Goal: Transaction & Acquisition: Purchase product/service

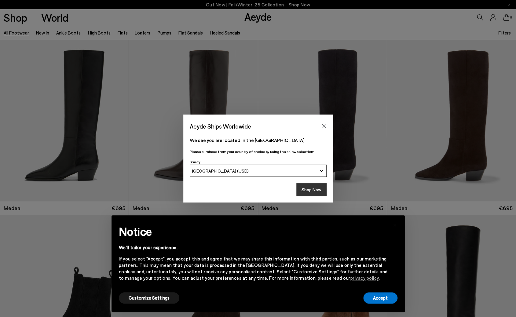
click at [307, 187] on button "Shop Now" at bounding box center [311, 189] width 30 height 13
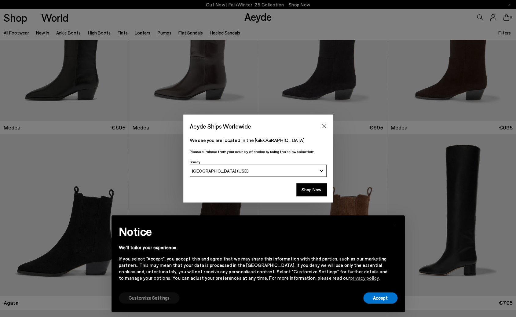
scroll to position [82, 0]
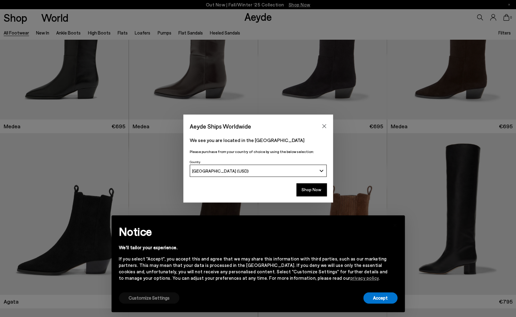
click at [167, 297] on button "Customize Settings" at bounding box center [149, 297] width 61 height 11
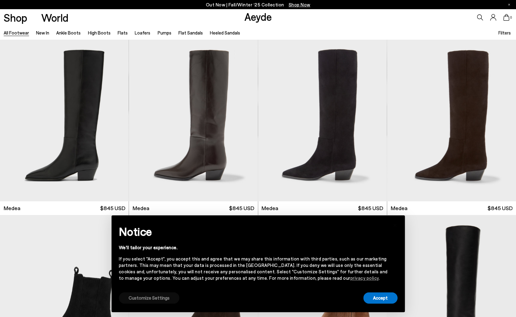
click at [165, 297] on button "Customize Settings" at bounding box center [149, 297] width 61 height 11
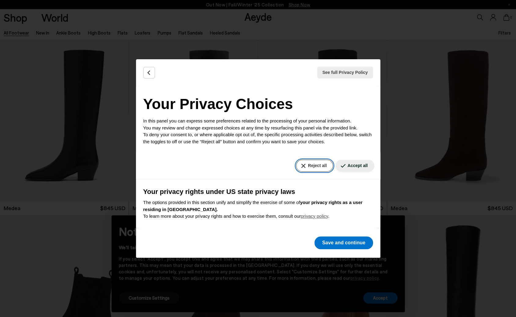
click at [308, 164] on button "Reject all" at bounding box center [314, 166] width 37 height 12
click at [338, 243] on button "Save and continue" at bounding box center [343, 243] width 58 height 13
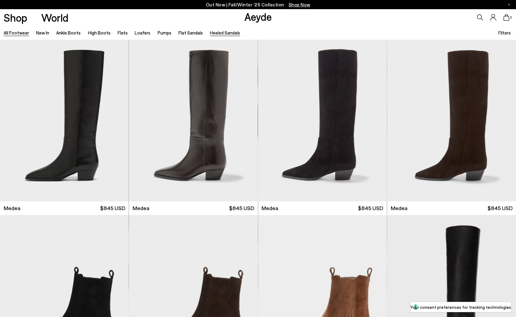
click at [217, 31] on link "Heeled Sandals" at bounding box center [225, 33] width 30 height 6
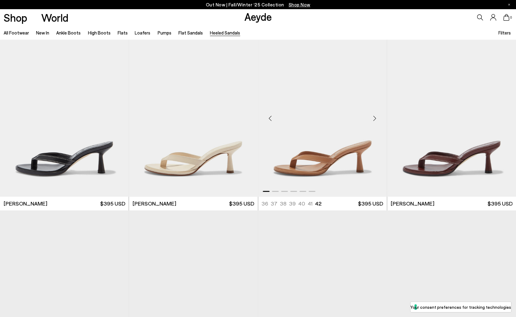
scroll to position [5, 0]
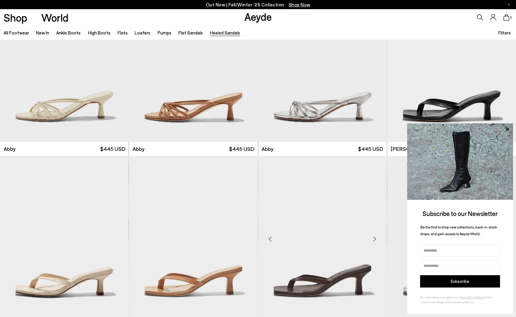
scroll to position [413, 0]
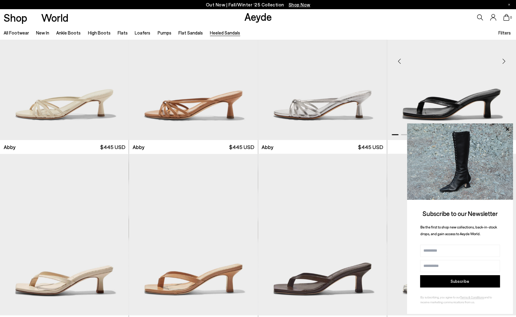
click at [505, 127] on icon at bounding box center [507, 129] width 8 height 8
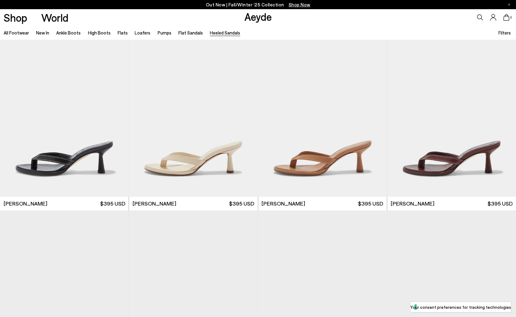
scroll to position [0, 0]
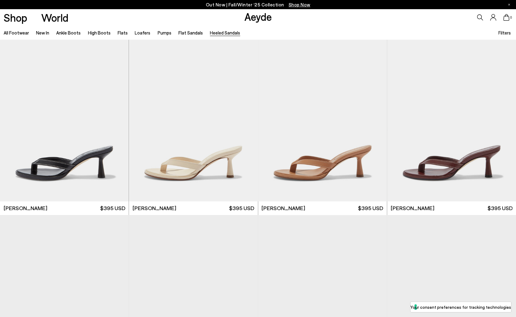
click at [505, 32] on span "Filters" at bounding box center [504, 33] width 13 height 6
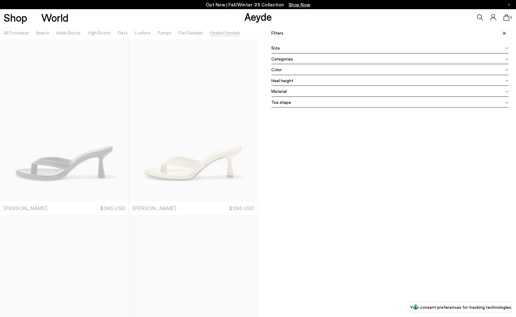
click at [507, 47] on span at bounding box center [506, 47] width 3 height 7
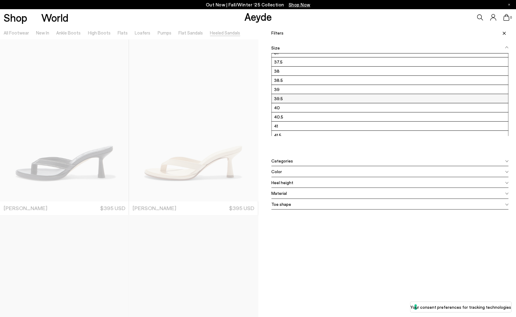
scroll to position [24, 0]
click at [298, 123] on label "41" at bounding box center [390, 125] width 237 height 9
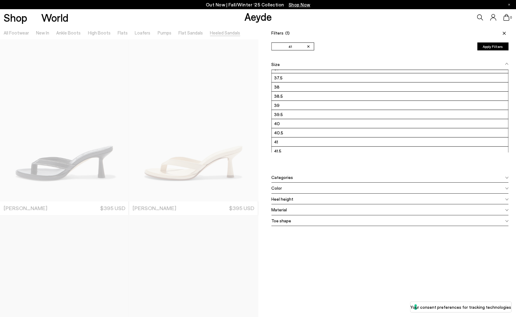
click at [292, 199] on span "Heel height" at bounding box center [282, 199] width 22 height 6
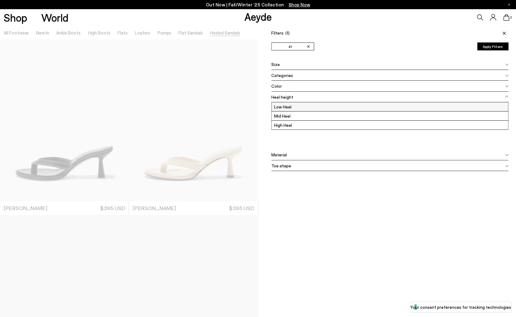
click at [292, 106] on label "Low Heel" at bounding box center [390, 106] width 237 height 9
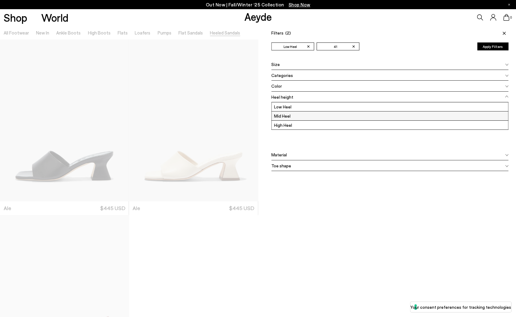
click at [294, 115] on label "Mid Heel" at bounding box center [390, 116] width 237 height 9
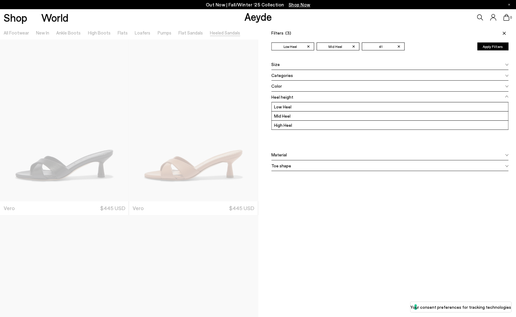
click at [496, 46] on button "Apply Filters" at bounding box center [492, 46] width 31 height 8
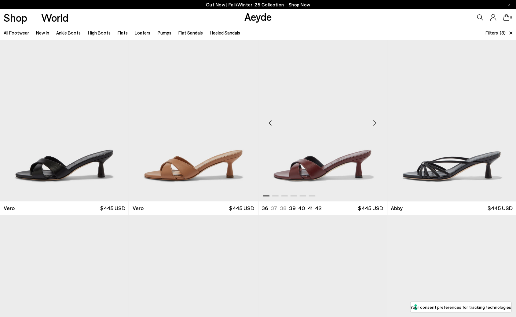
click at [321, 173] on img "1 / 6" at bounding box center [322, 120] width 129 height 162
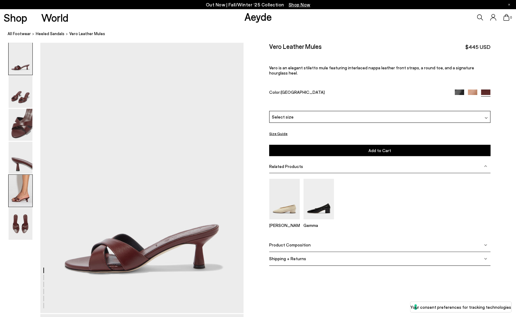
click at [22, 197] on img at bounding box center [21, 191] width 24 height 32
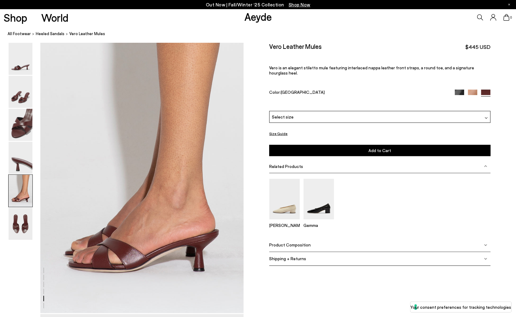
scroll to position [1087, 0]
click at [25, 218] on img at bounding box center [21, 224] width 24 height 32
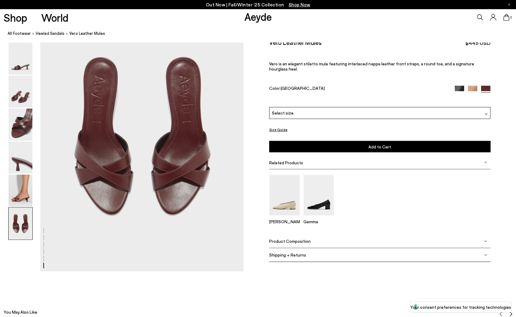
scroll to position [1401, 0]
click at [29, 70] on img at bounding box center [21, 59] width 24 height 32
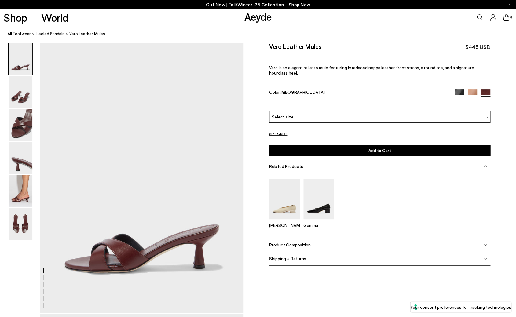
scroll to position [0, 0]
